Goal: Task Accomplishment & Management: Use online tool/utility

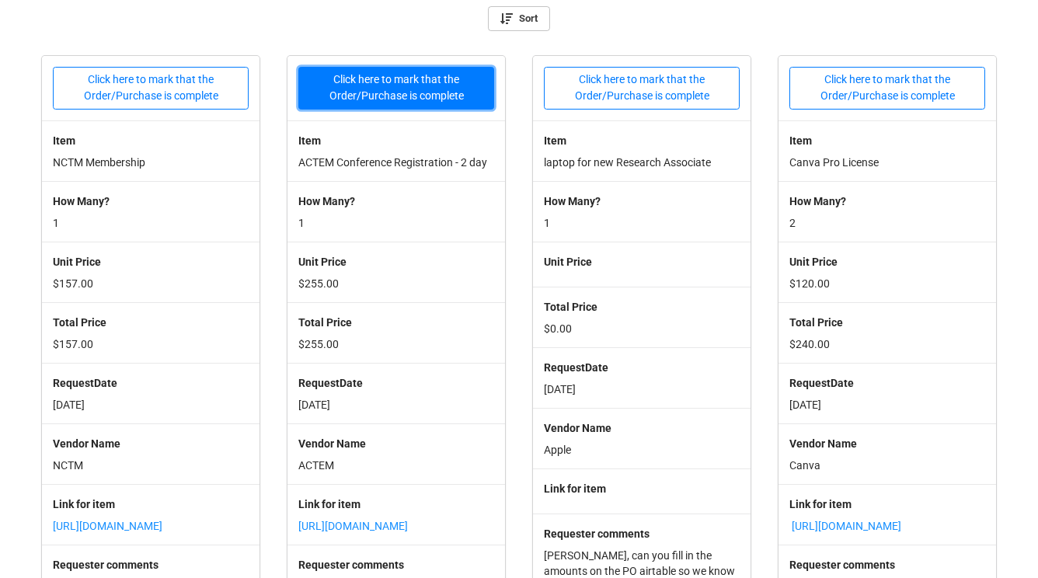
click at [446, 98] on button "Click here to mark that the Order/Purchase is complete" at bounding box center [396, 88] width 196 height 43
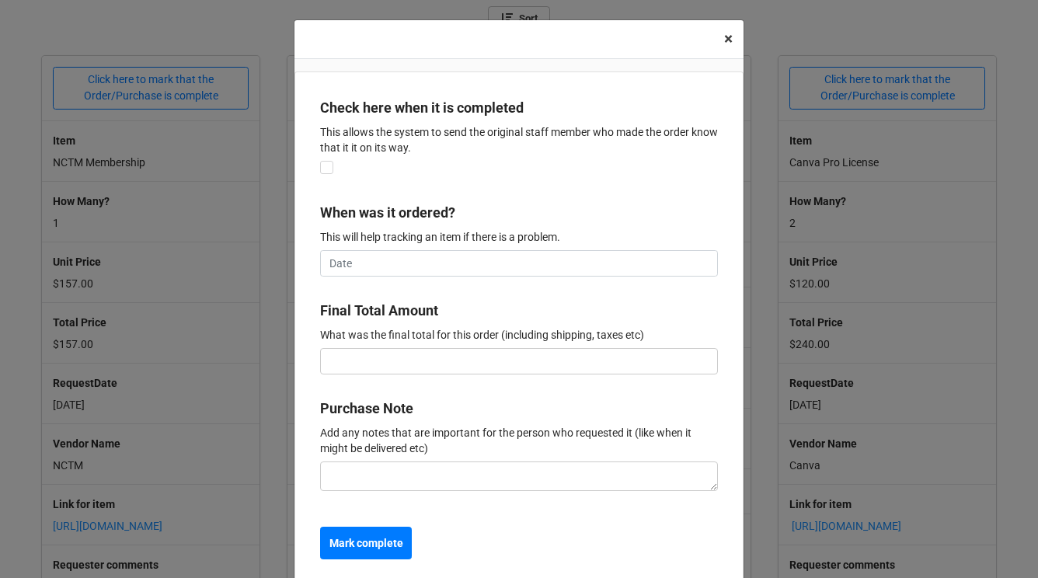
click at [726, 40] on span "×" at bounding box center [728, 39] width 9 height 19
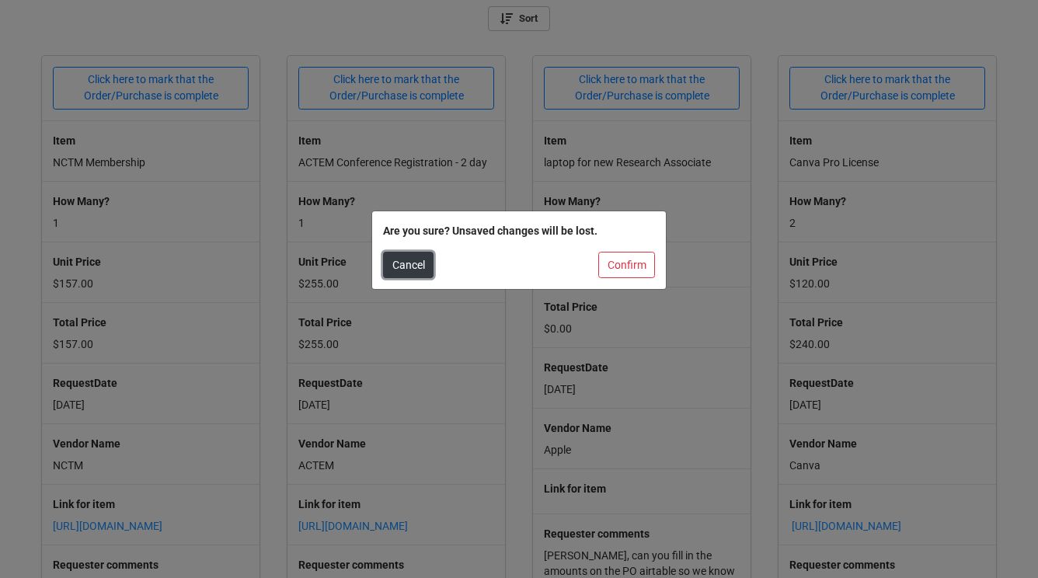
click at [422, 268] on button "Cancel" at bounding box center [408, 265] width 50 height 26
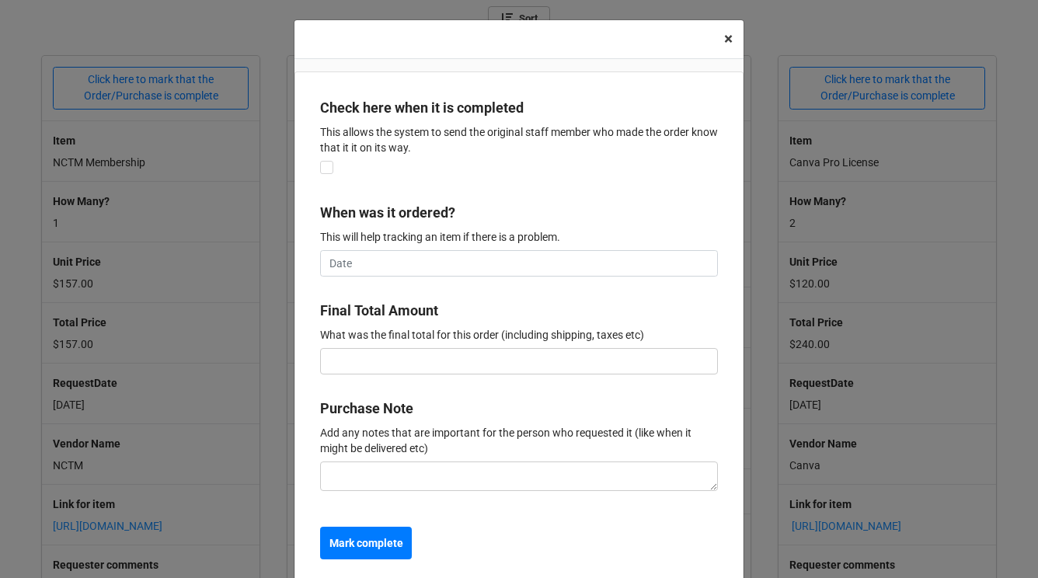
click at [726, 39] on span "×" at bounding box center [728, 39] width 9 height 19
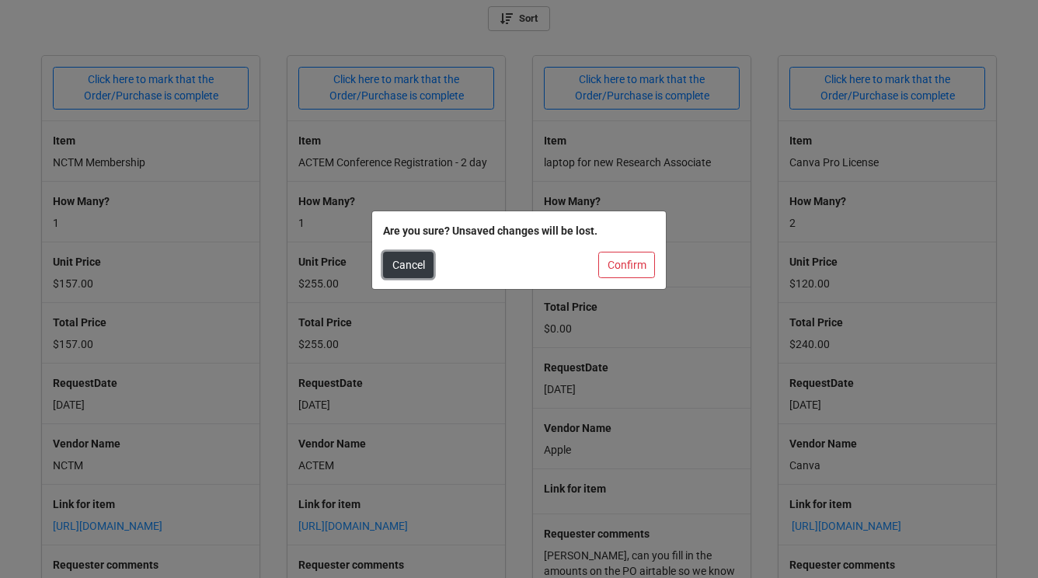
click at [409, 270] on button "Cancel" at bounding box center [408, 265] width 50 height 26
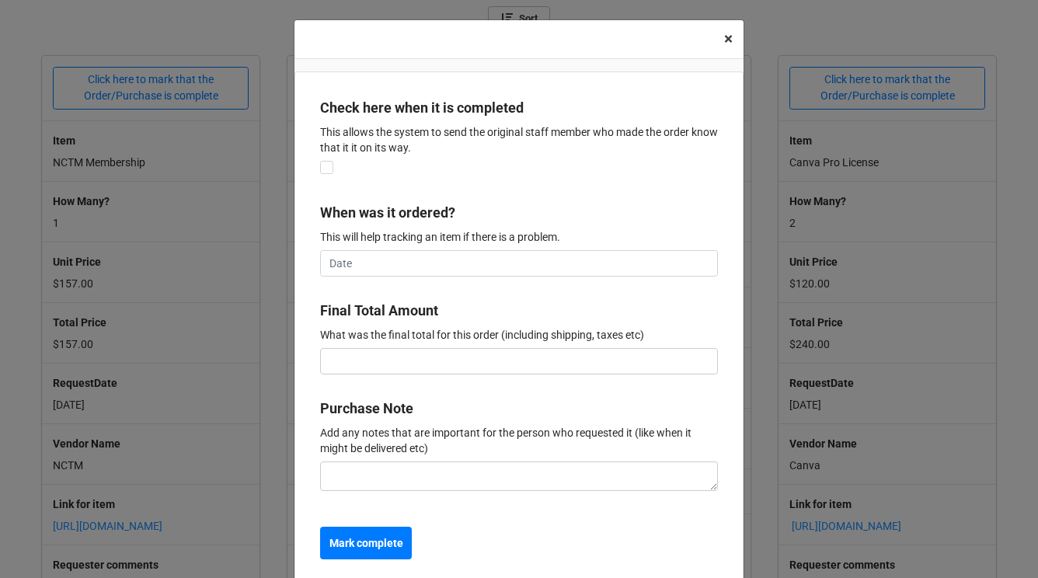
click at [724, 46] on span "×" at bounding box center [728, 39] width 9 height 19
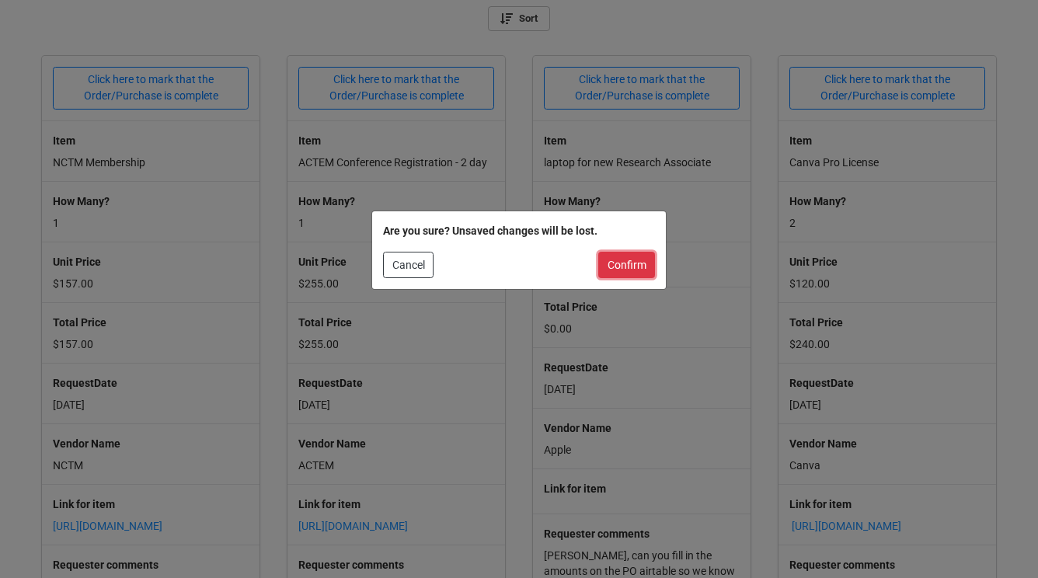
click at [629, 273] on button "Confirm" at bounding box center [626, 265] width 57 height 26
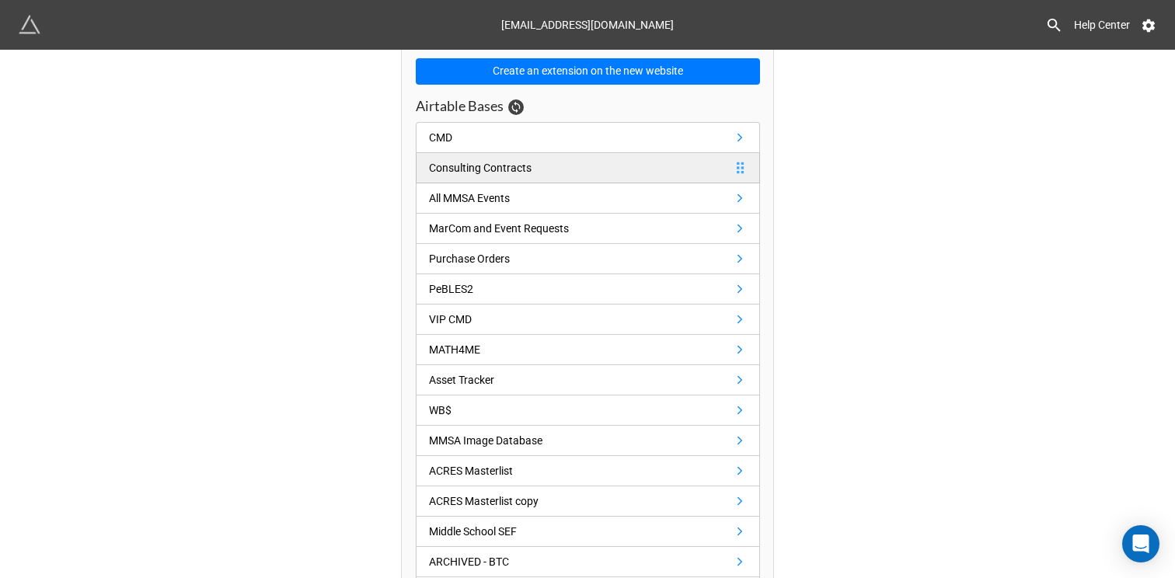
scroll to position [106, 0]
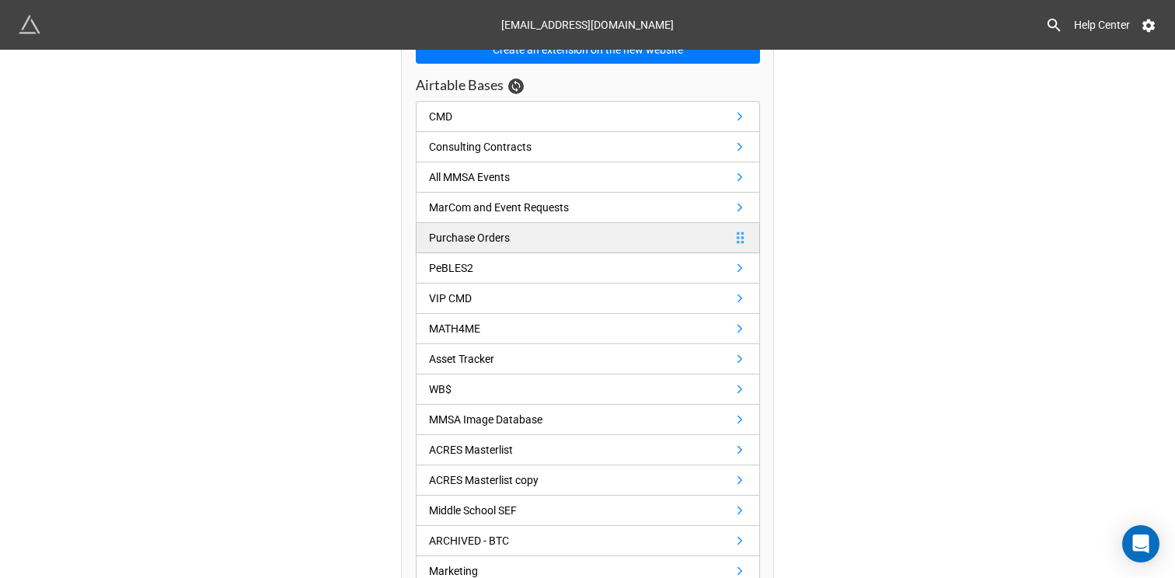
click at [520, 238] on link "Purchase Orders" at bounding box center [588, 238] width 344 height 30
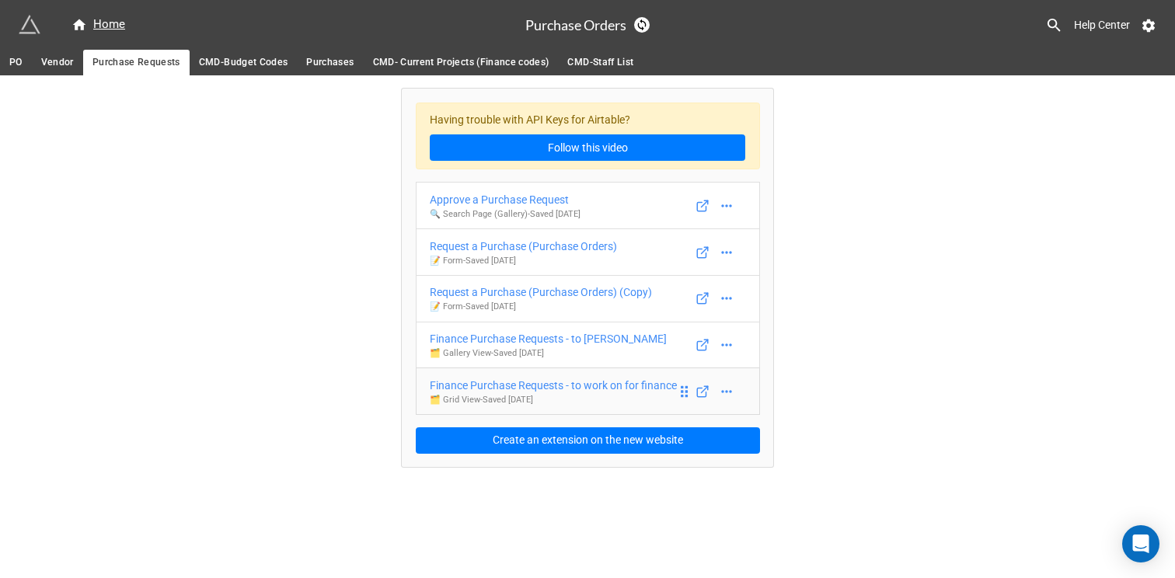
click at [608, 392] on div "Finance Purchase Requests - to work on for finance" at bounding box center [553, 385] width 247 height 17
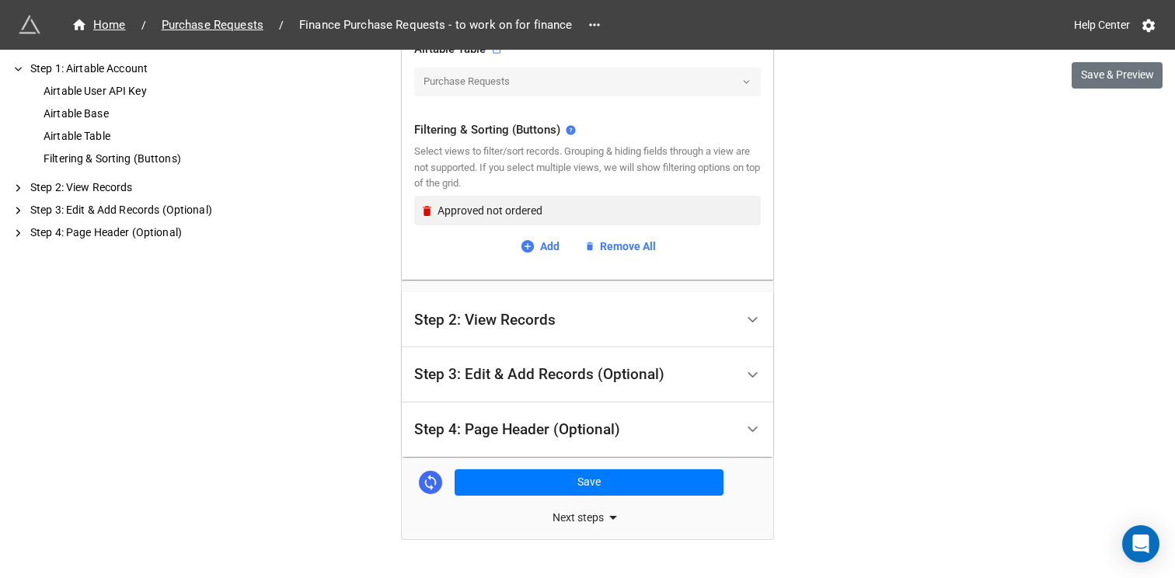
click at [588, 327] on div "Step 2: View Records" at bounding box center [574, 319] width 321 height 37
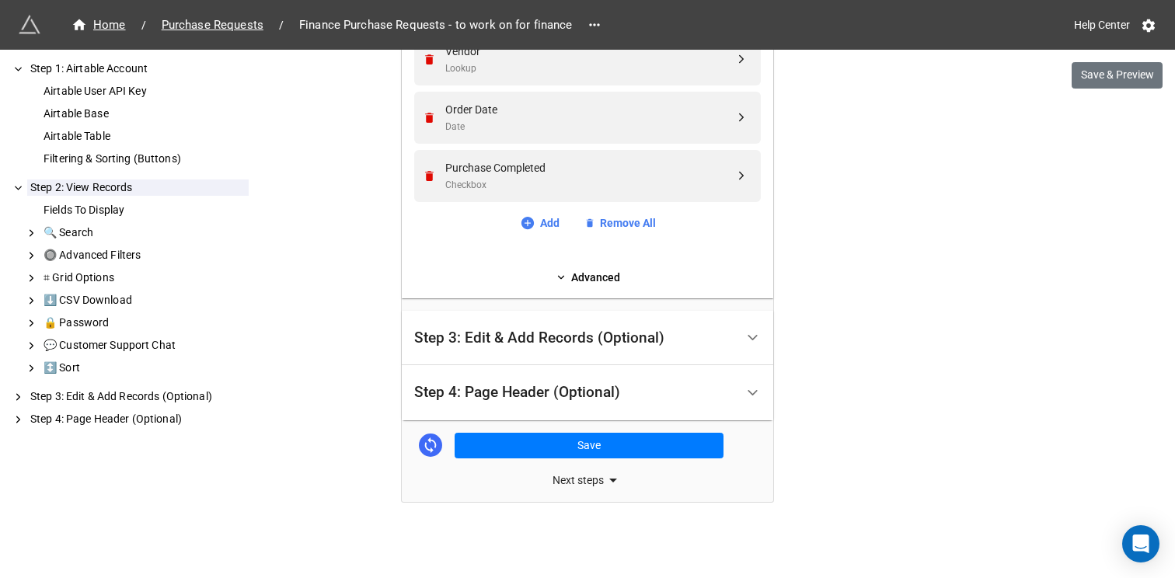
scroll to position [1123, 0]
click at [594, 322] on div "Step 3: Edit & Add Records (Optional)" at bounding box center [574, 337] width 321 height 37
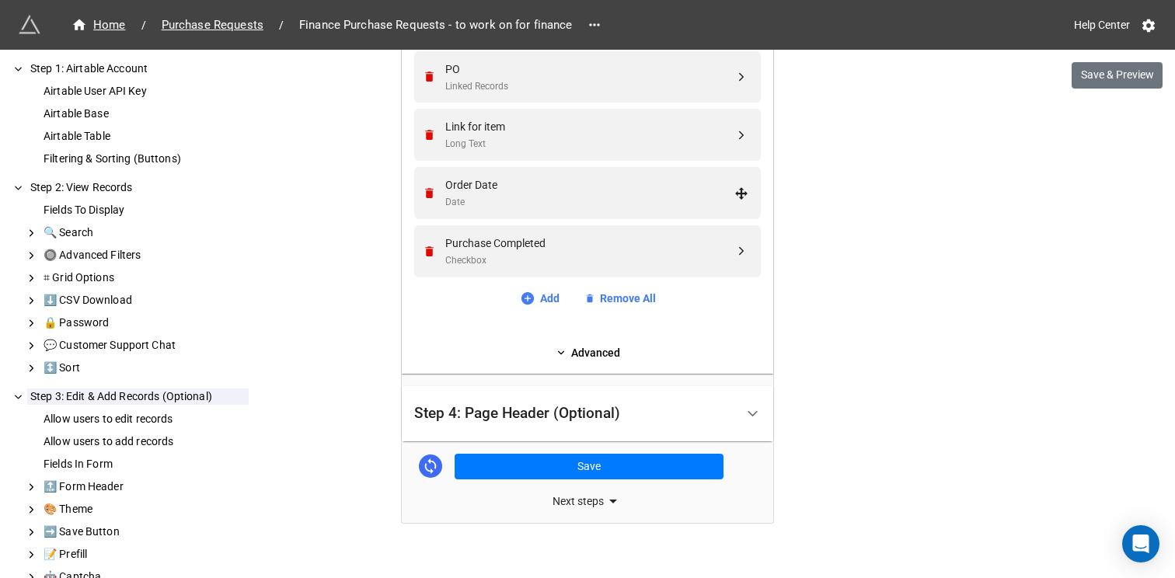
scroll to position [939, 0]
